Goal: Contribute content

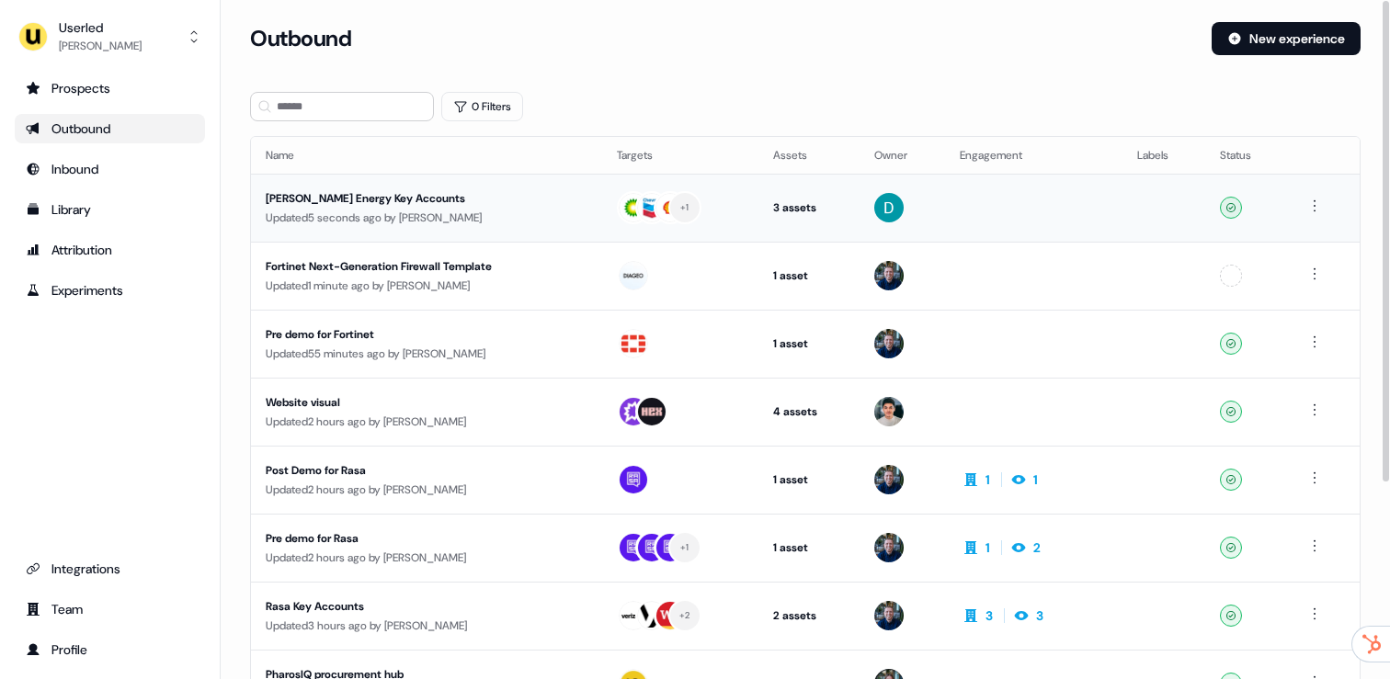
click at [340, 229] on td "Rystad Energy Key Accounts Updated 5 seconds ago by David Cruickshank" at bounding box center [426, 208] width 351 height 68
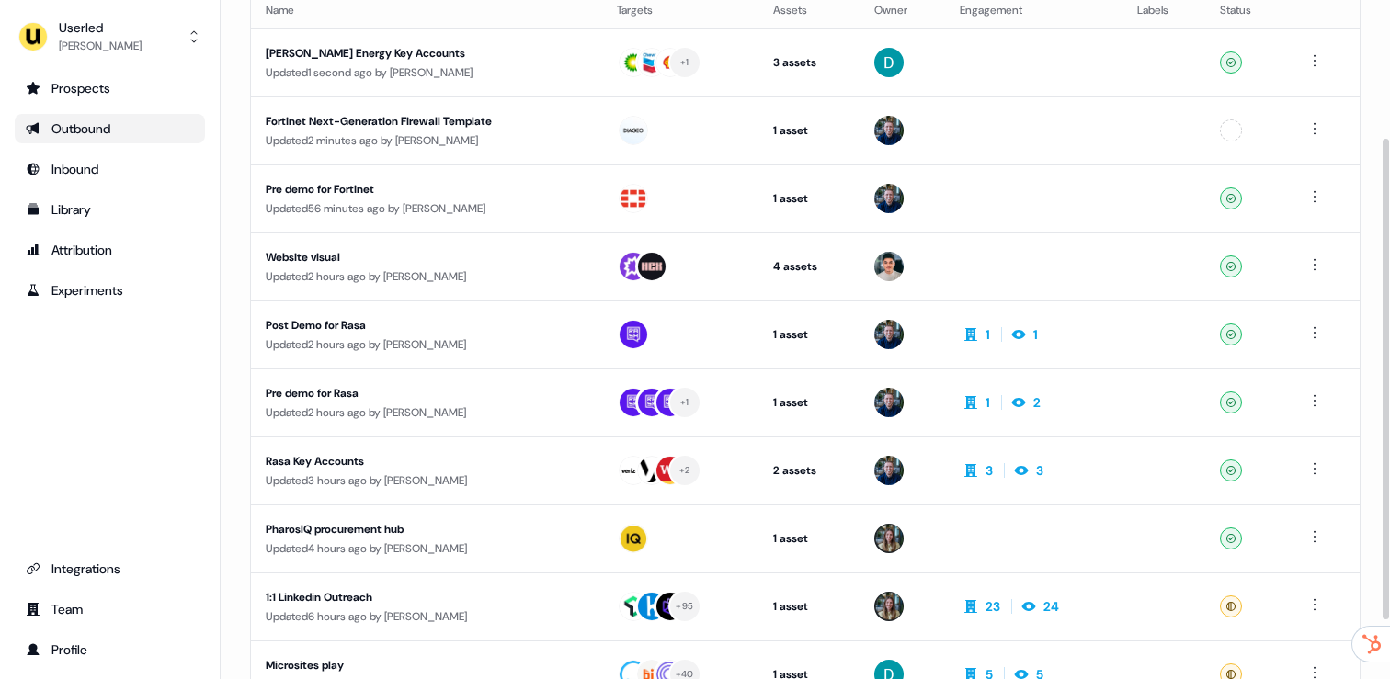
scroll to position [195, 0]
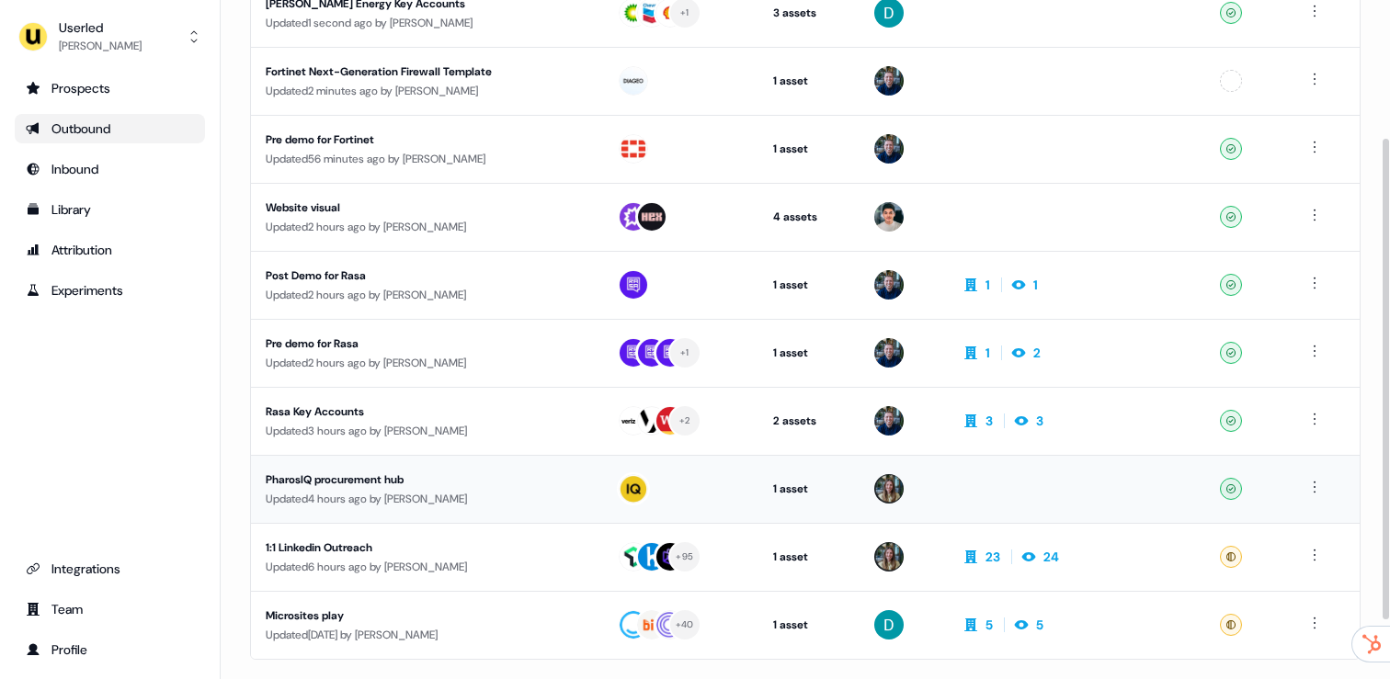
click at [394, 484] on div "PharosIQ procurement hub" at bounding box center [427, 480] width 322 height 18
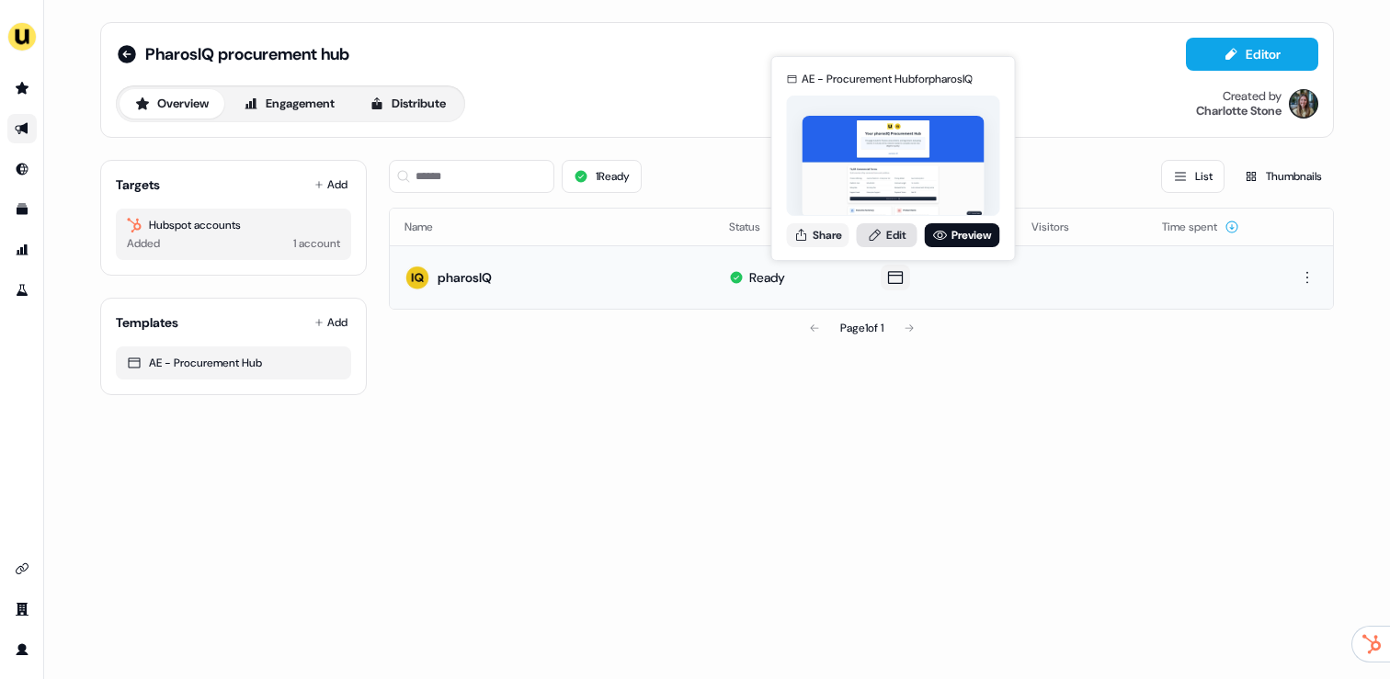
click at [872, 231] on icon at bounding box center [875, 235] width 15 height 15
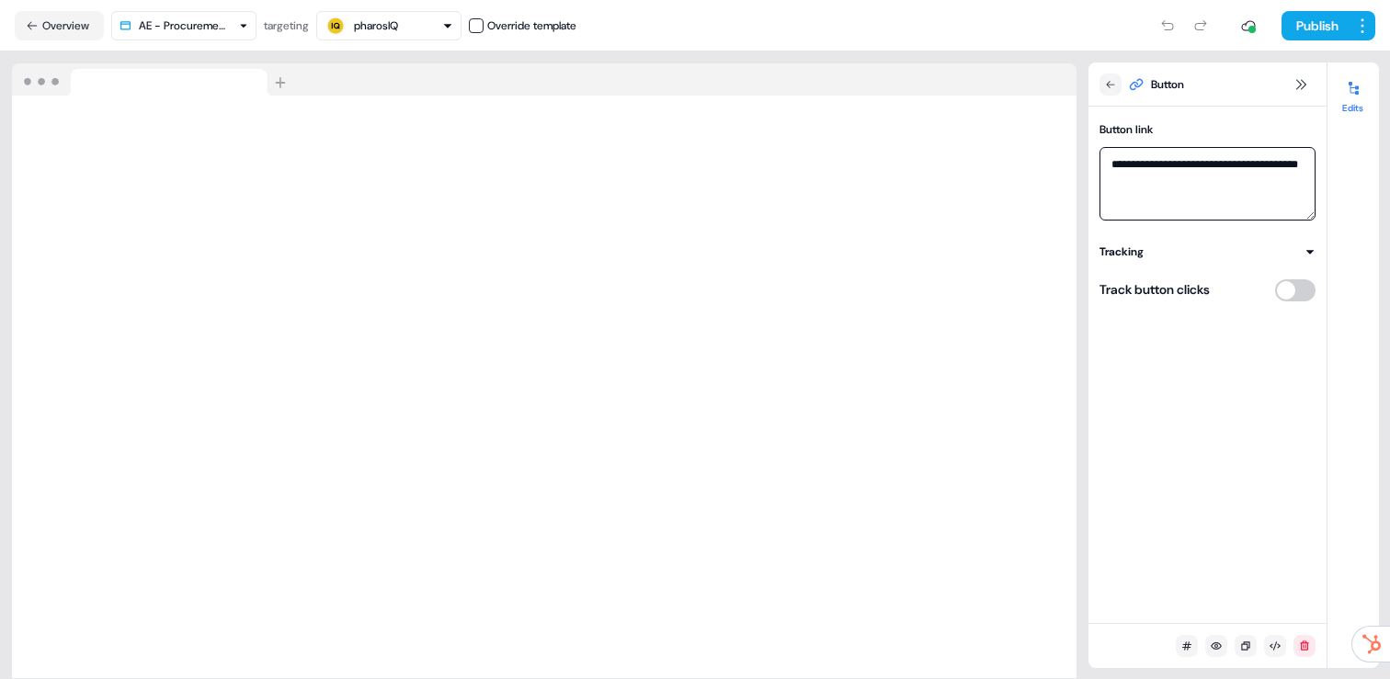
click at [1201, 179] on textarea "**********" at bounding box center [1207, 184] width 216 height 74
click at [1204, 244] on button "Tracking" at bounding box center [1207, 252] width 216 height 18
click at [1201, 245] on button "Tracking" at bounding box center [1207, 252] width 216 height 18
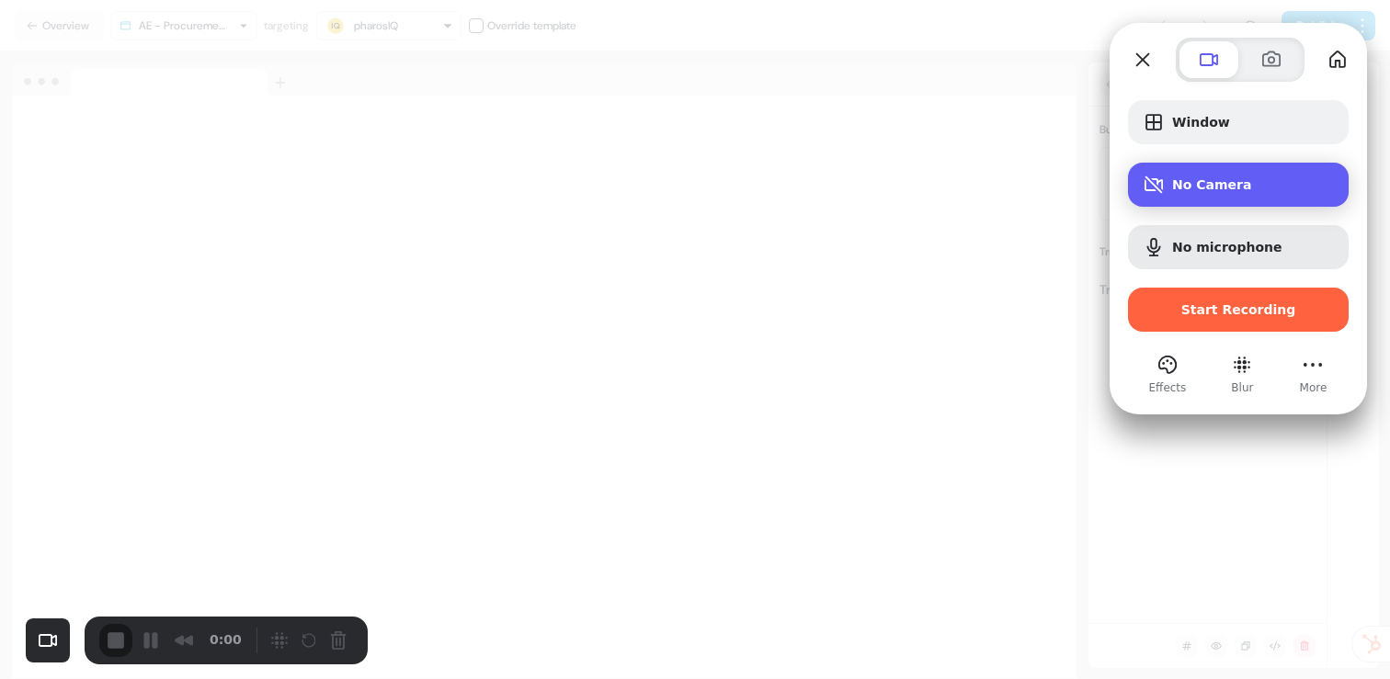
click at [1189, 196] on div "No Camera" at bounding box center [1238, 185] width 221 height 44
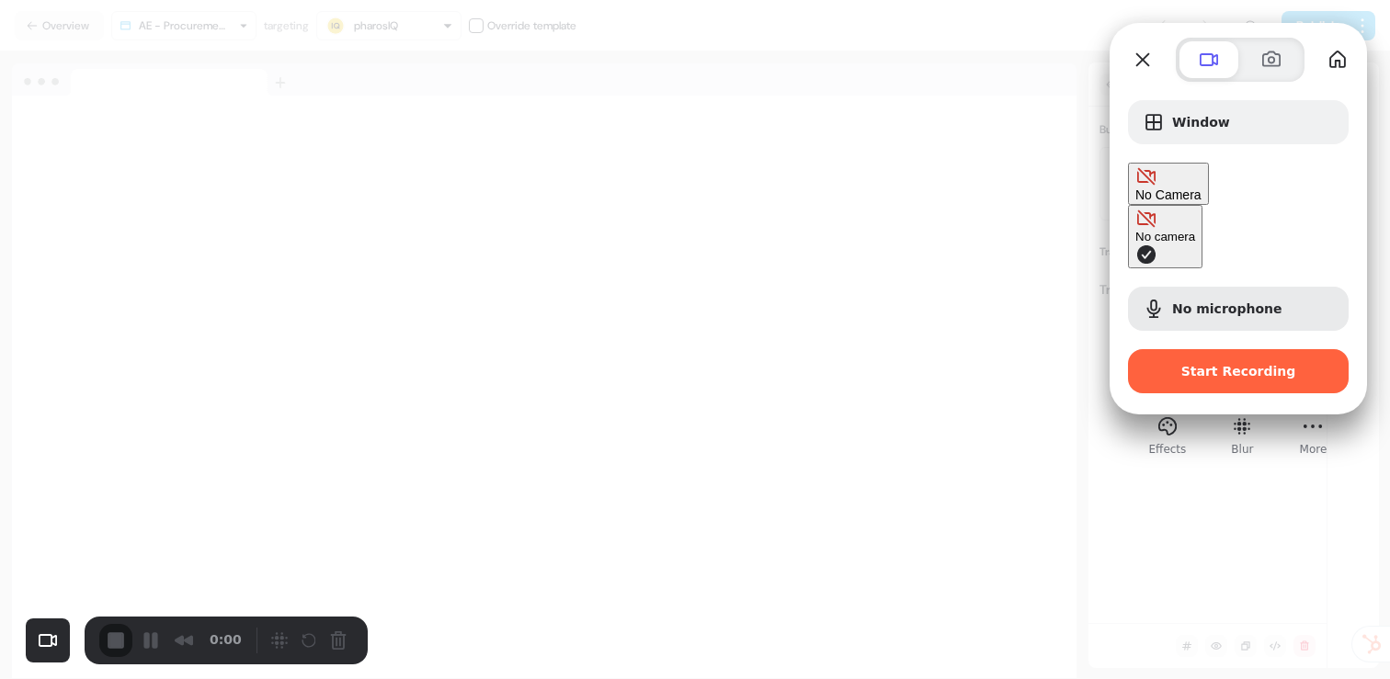
click at [1135, 230] on div "No camera" at bounding box center [1165, 237] width 60 height 14
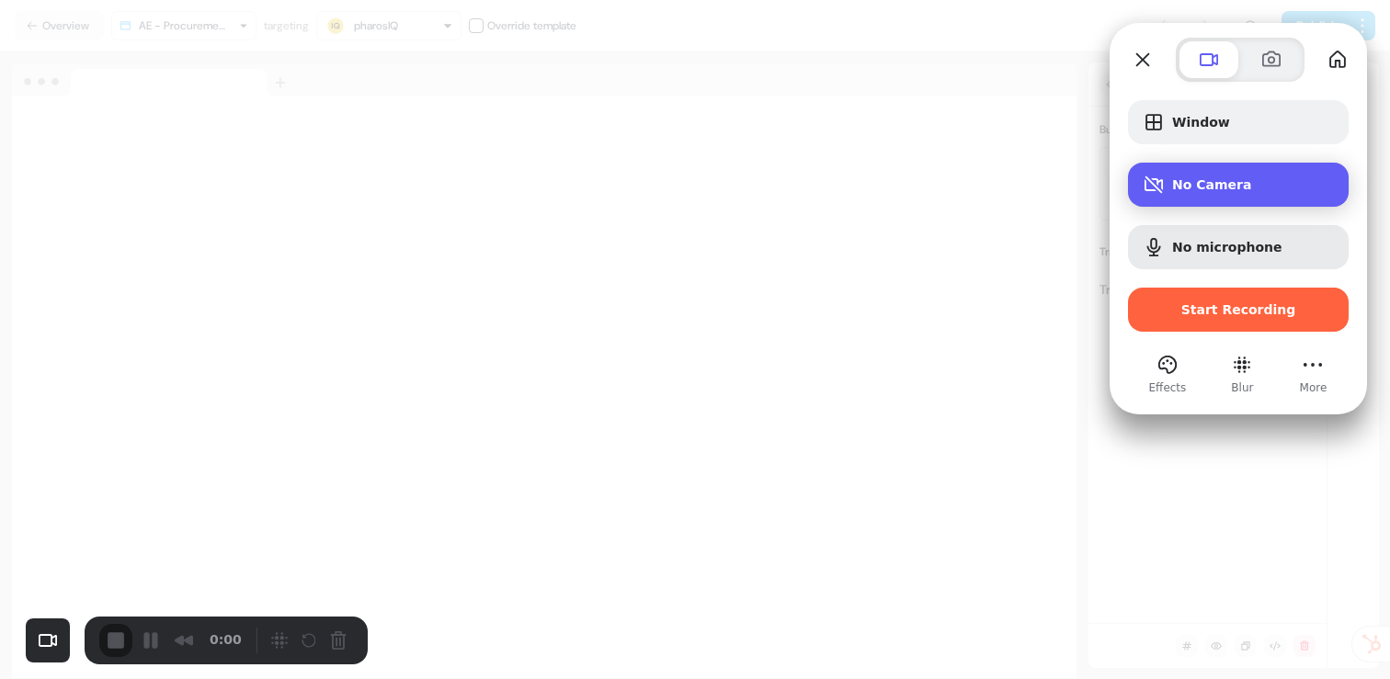
click at [1250, 198] on div "No Camera" at bounding box center [1238, 185] width 221 height 44
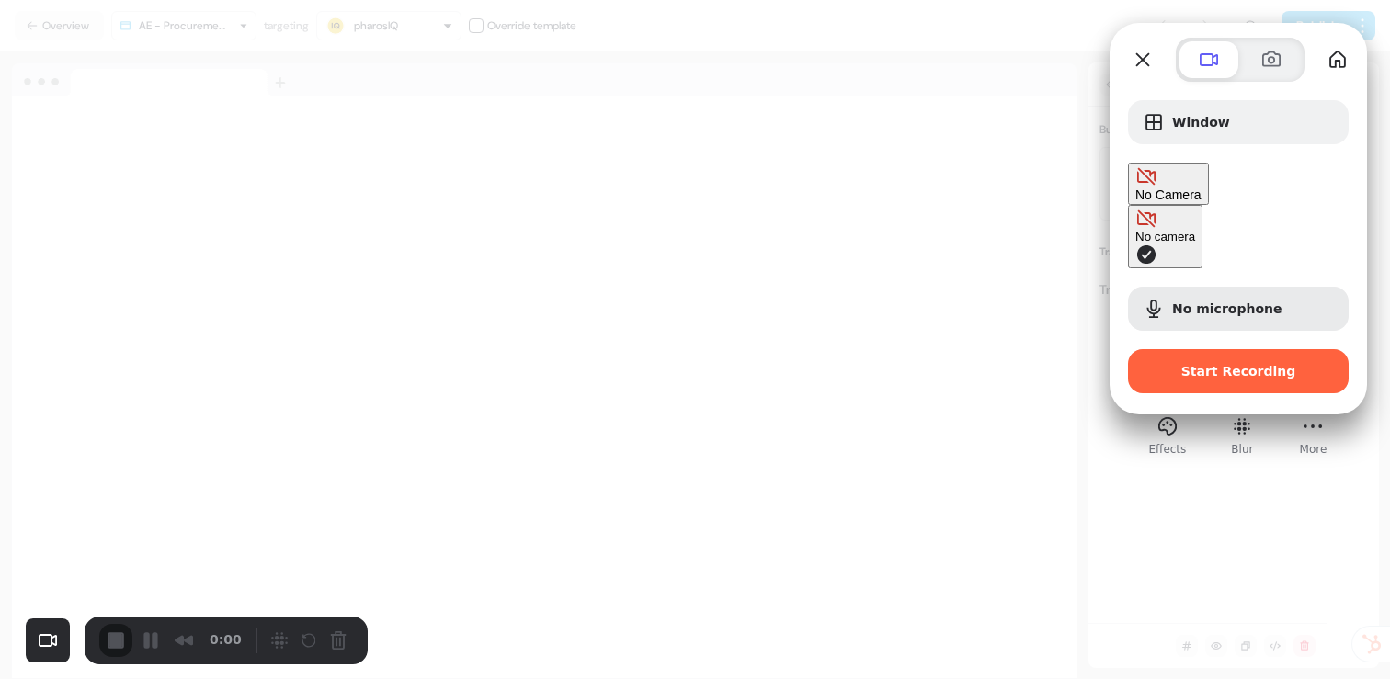
click at [1201, 195] on div "No Camera" at bounding box center [1168, 183] width 66 height 37
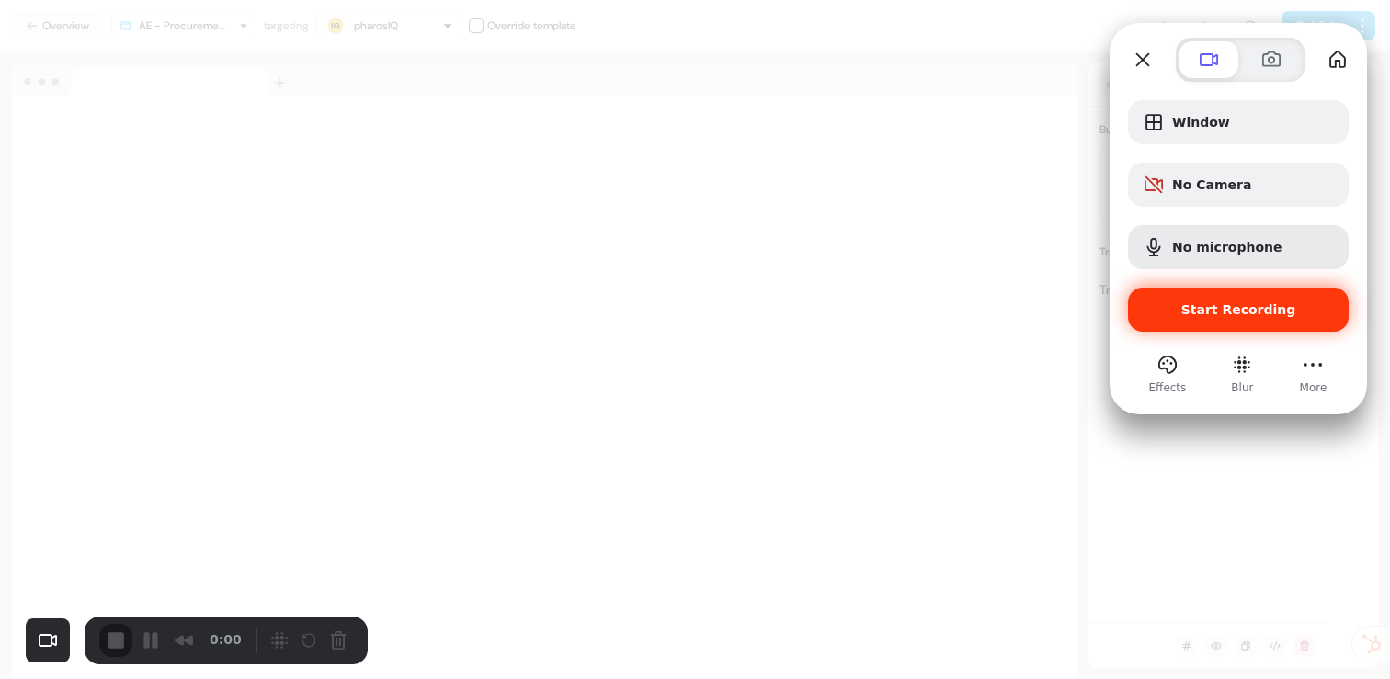
click at [1223, 322] on div "Start Recording" at bounding box center [1238, 310] width 221 height 44
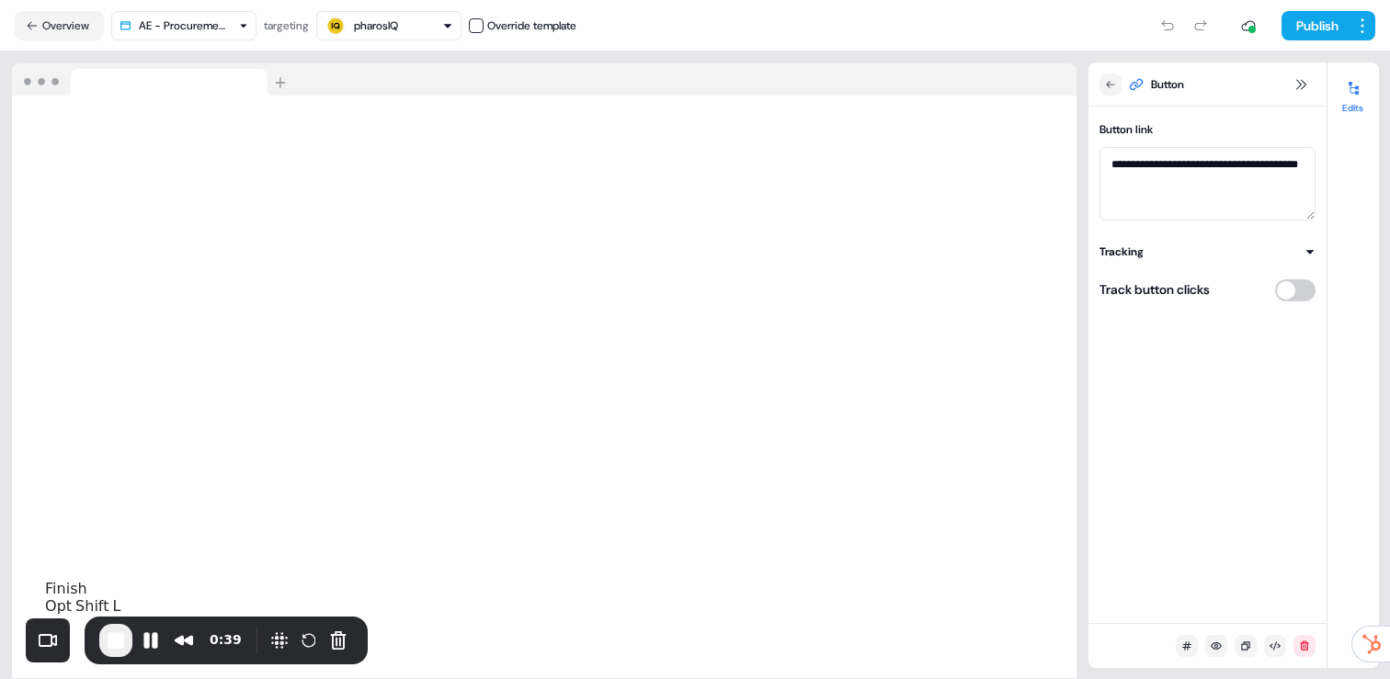
click at [106, 633] on span "End Recording" at bounding box center [116, 641] width 22 height 22
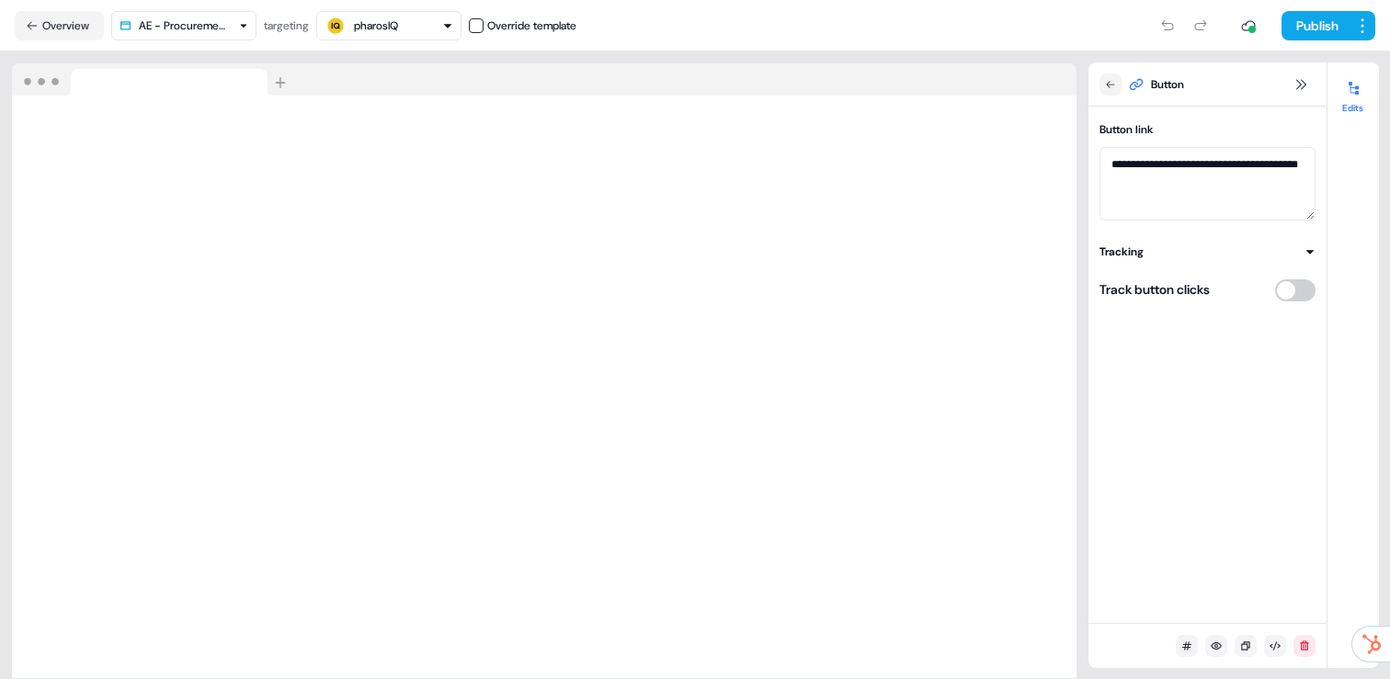
click at [1319, 8] on div "Publish" at bounding box center [975, 25] width 799 height 37
click at [1311, 32] on button "Publish" at bounding box center [1315, 25] width 68 height 29
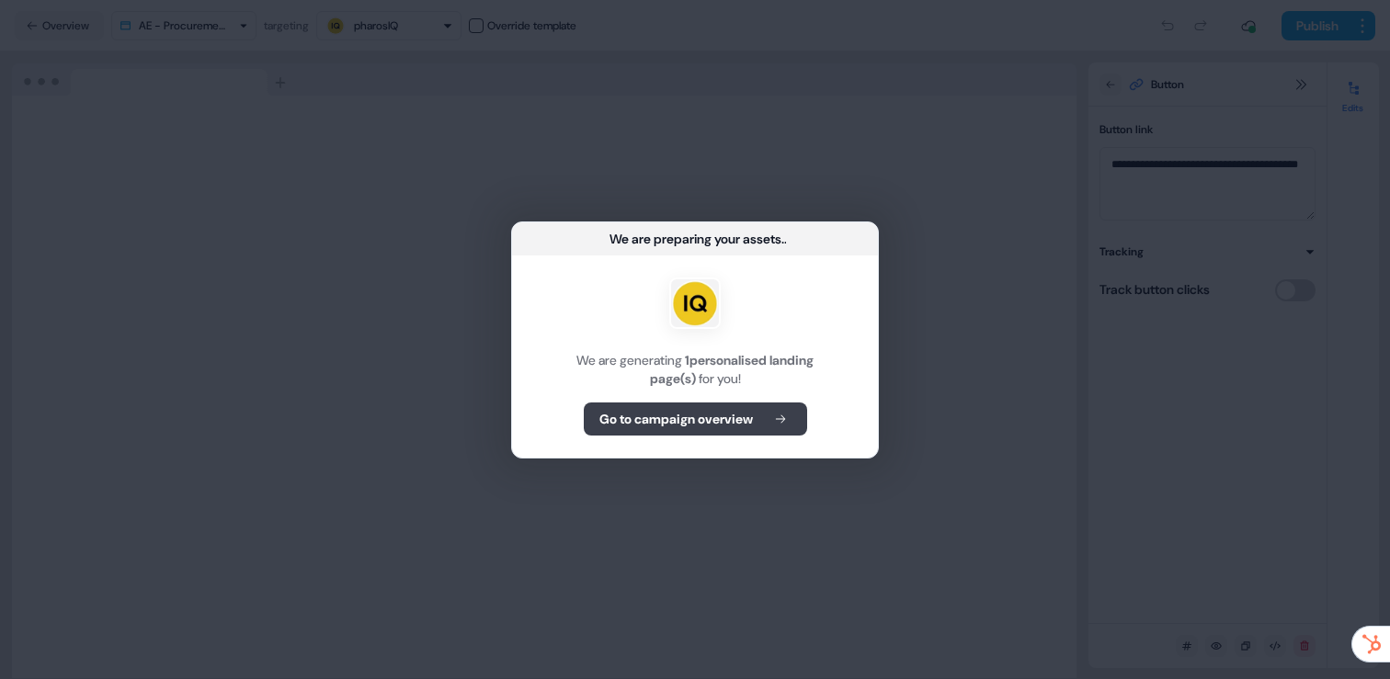
click at [658, 426] on b "Go to campaign overview" at bounding box center [676, 419] width 154 height 18
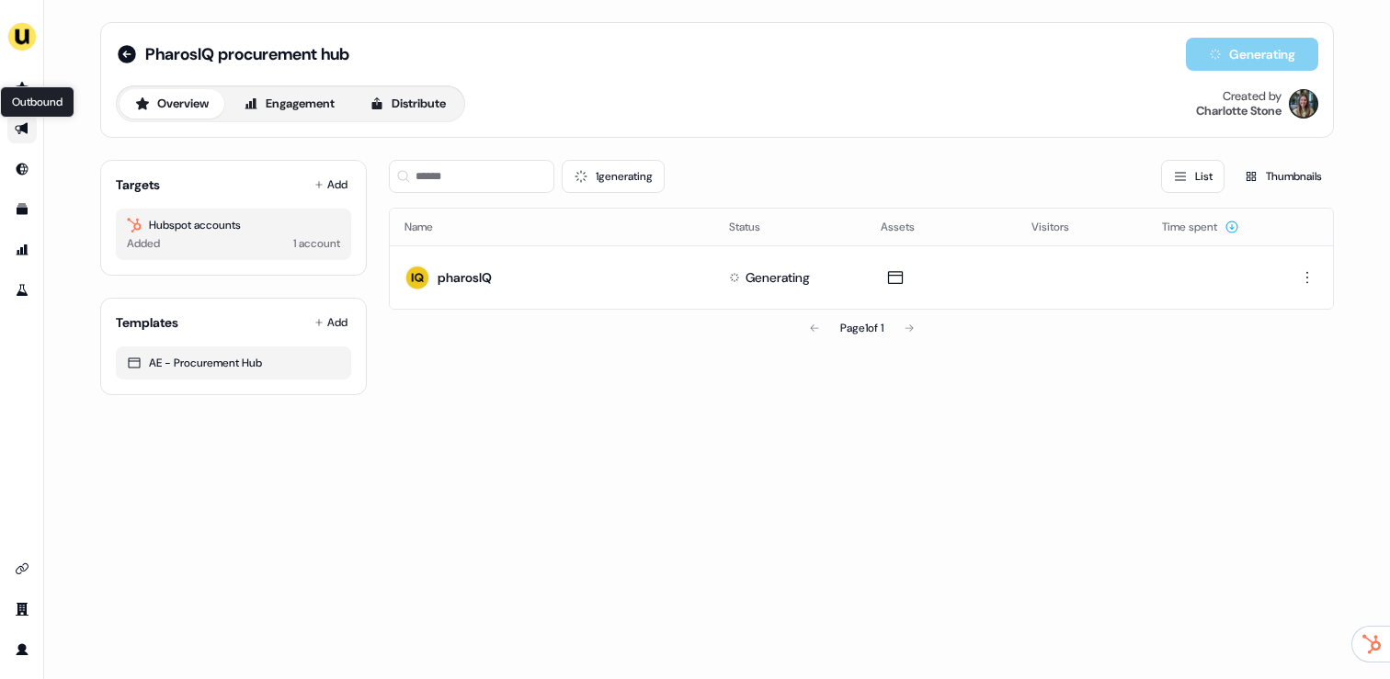
click at [24, 126] on icon "Go to outbound experience" at bounding box center [21, 129] width 13 height 12
